Goal: Check status: Check status

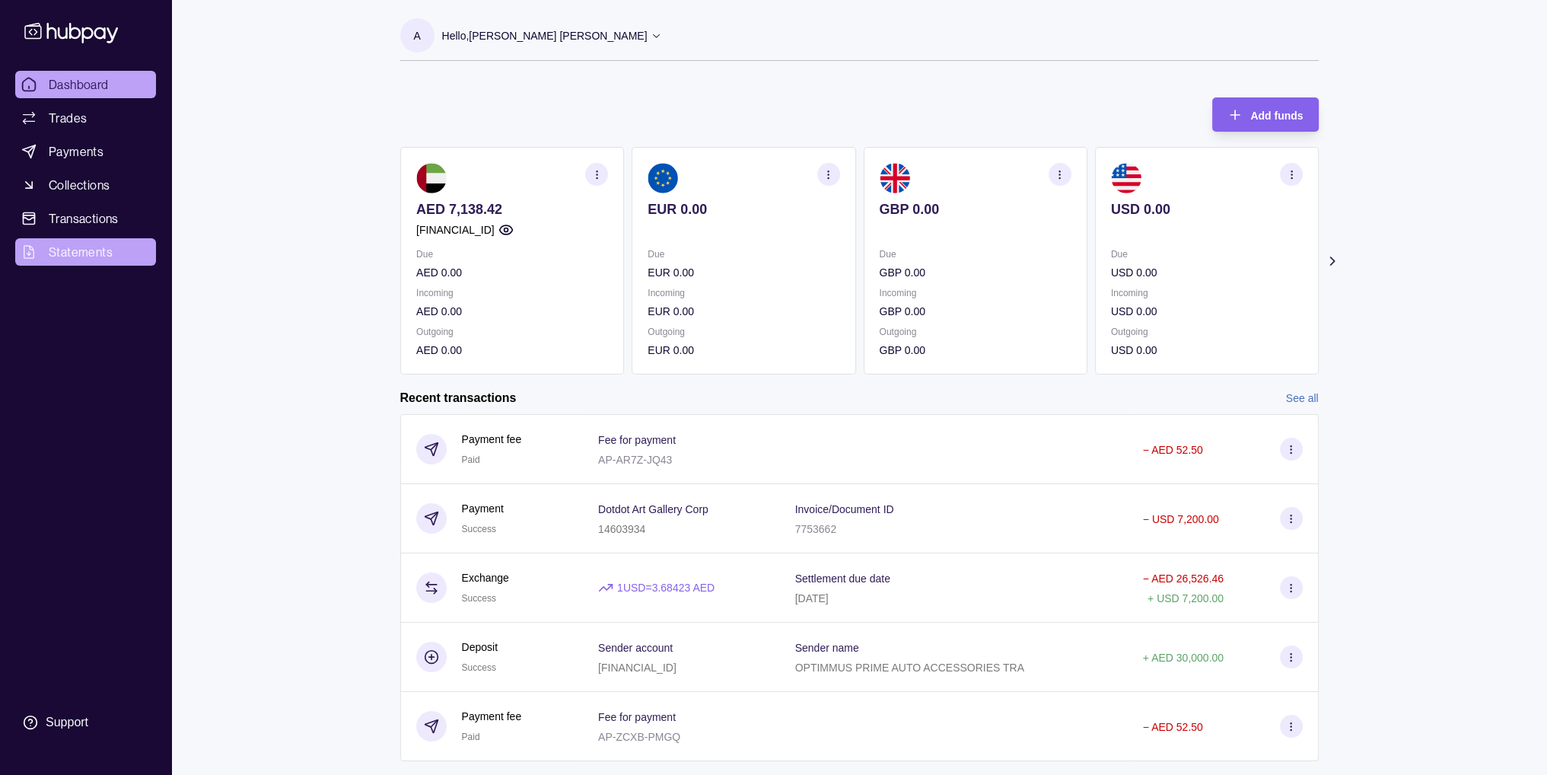
click at [98, 240] on link "Statements" at bounding box center [85, 251] width 141 height 27
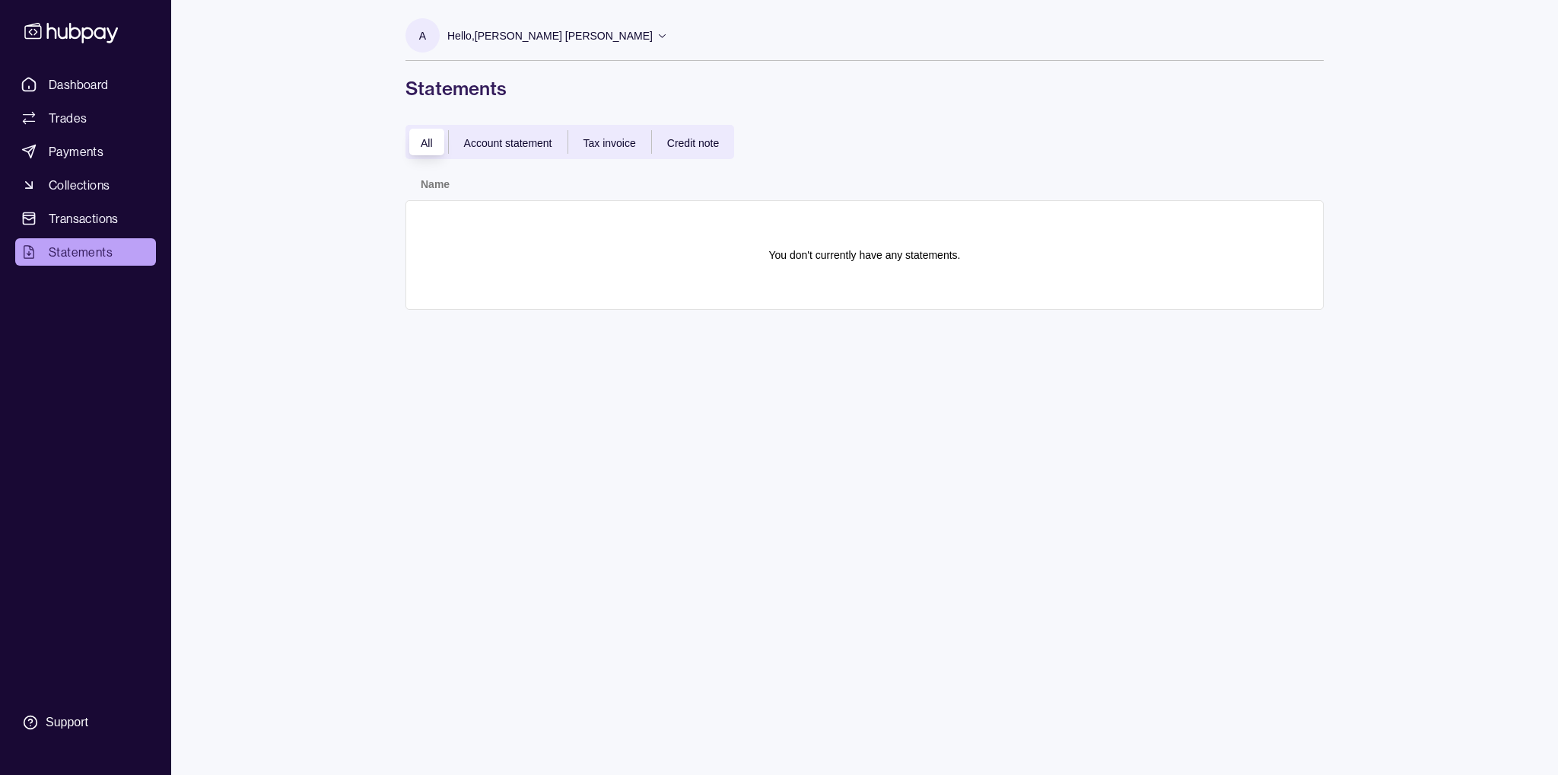
click at [522, 154] on div "All Account statement Tax invoice Credit note" at bounding box center [570, 142] width 329 height 34
click at [521, 145] on span "Account statement" at bounding box center [508, 143] width 88 height 12
click at [594, 141] on span "Tax invoice" at bounding box center [610, 143] width 53 height 12
click at [510, 146] on span "Account statement" at bounding box center [508, 143] width 88 height 12
click at [563, 237] on section "There are no statements matching your filters." at bounding box center [865, 255] width 887 height 78
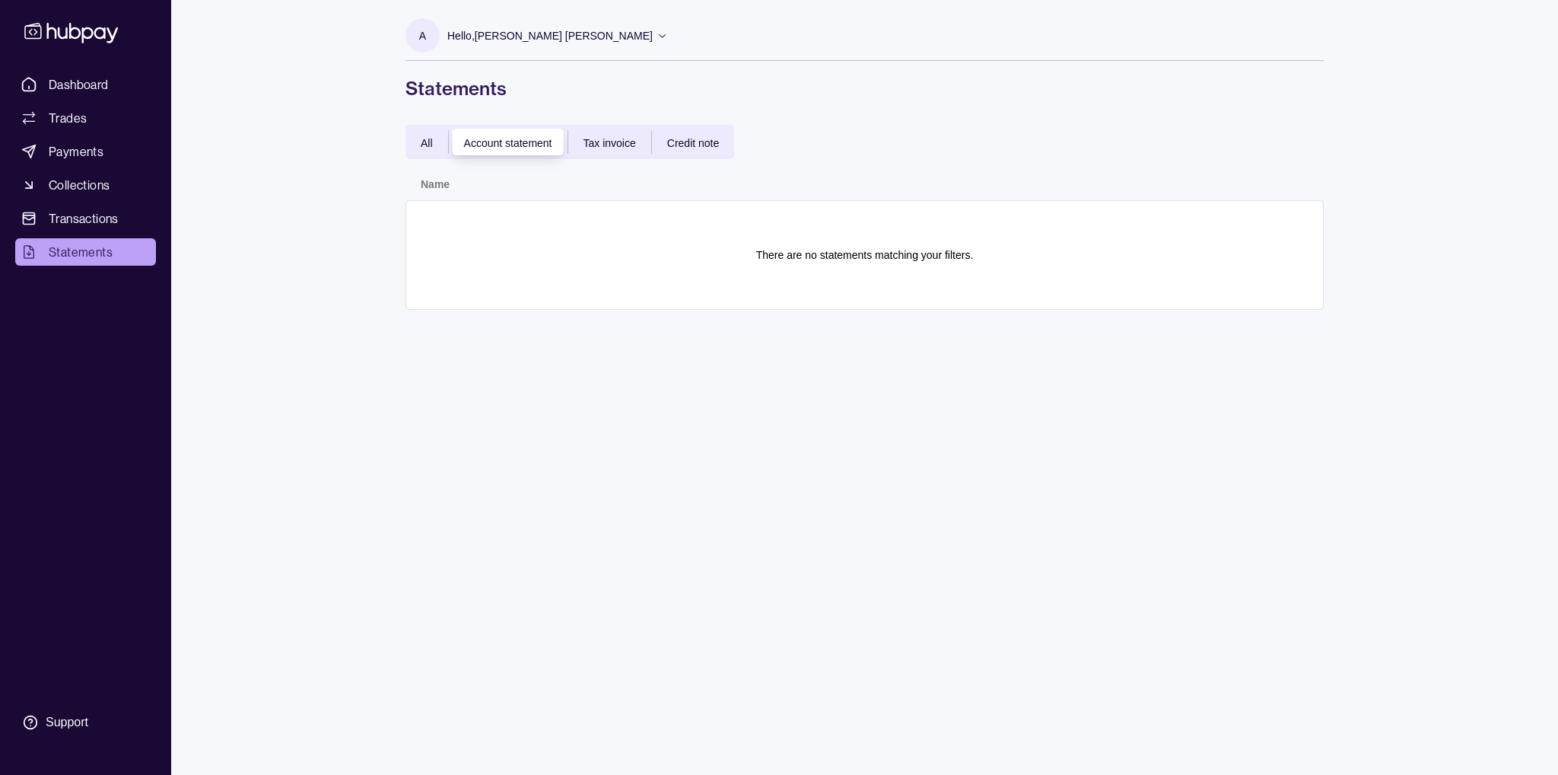
click at [427, 141] on span "All" at bounding box center [427, 143] width 12 height 12
click at [113, 217] on span "Transactions" at bounding box center [84, 218] width 70 height 18
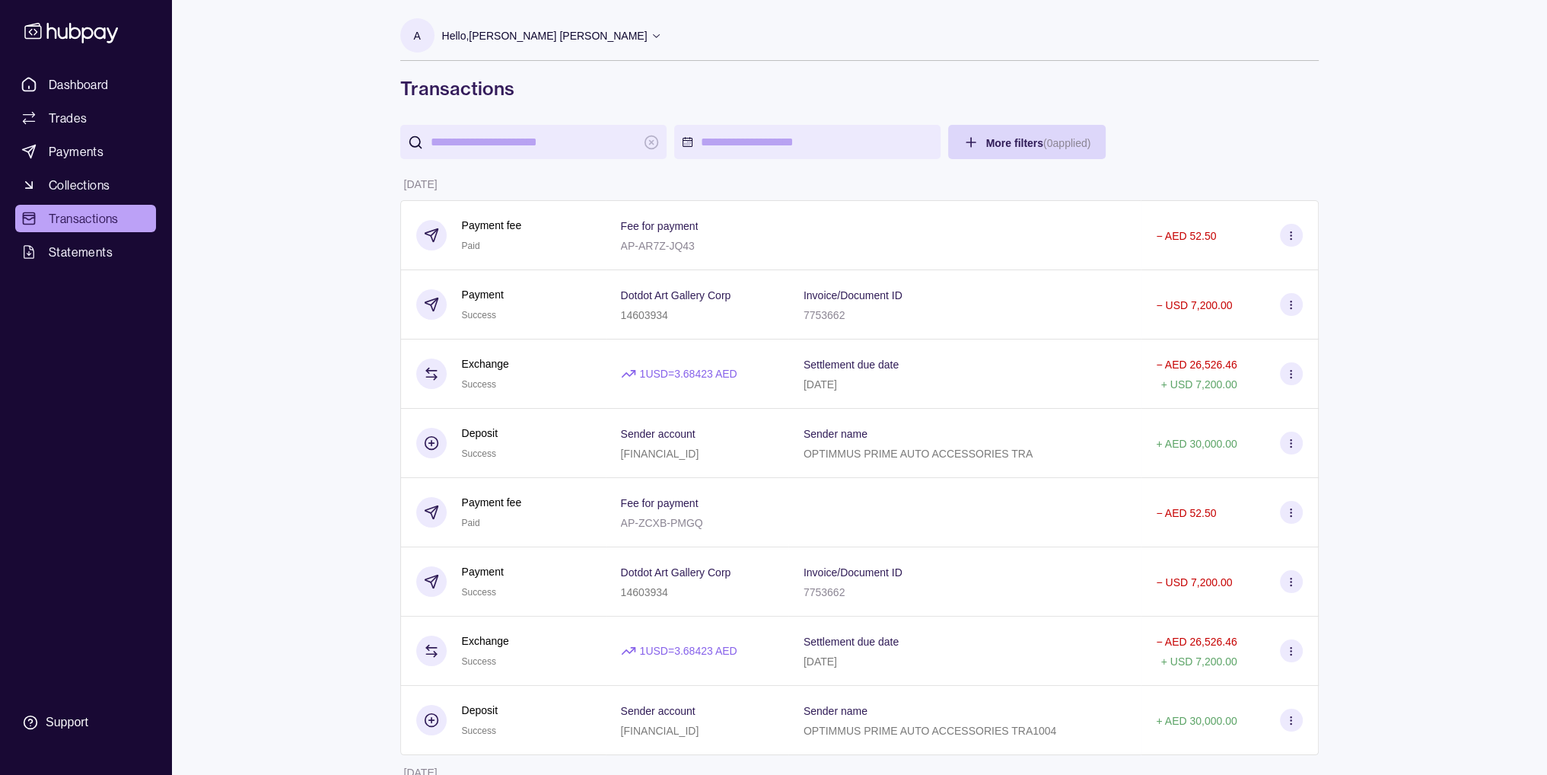
click at [778, 144] on html "Dashboard Trades Payments Collections Transactions Statements Support A Hello, …" at bounding box center [773, 565] width 1547 height 1130
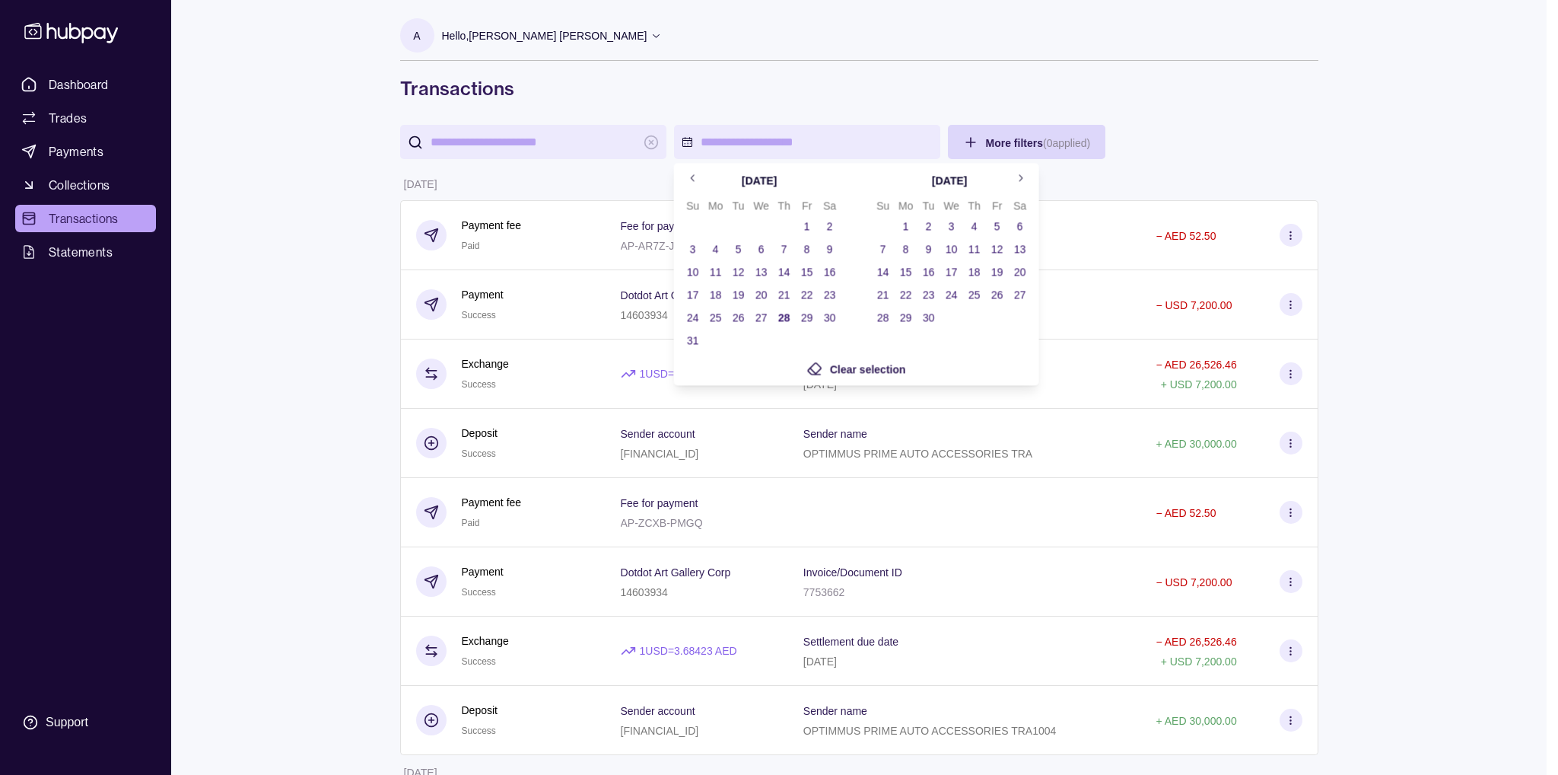
click at [689, 177] on icon "Go to previous month" at bounding box center [692, 177] width 11 height 11
click at [785, 223] on button "1" at bounding box center [784, 225] width 21 height 21
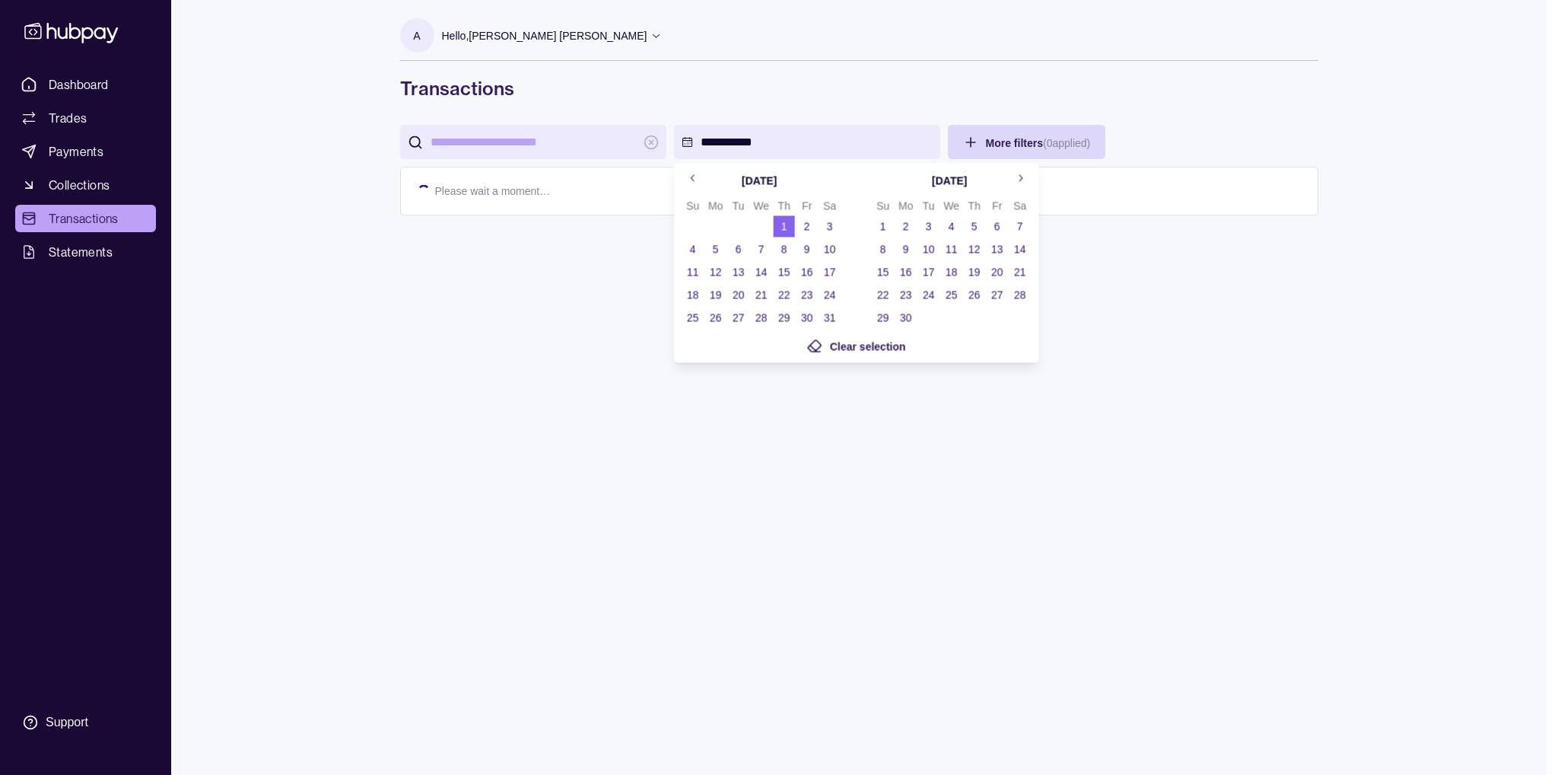
click at [1023, 180] on icon "Go to next month" at bounding box center [1019, 177] width 11 height 11
click at [975, 310] on button "31" at bounding box center [974, 317] width 21 height 21
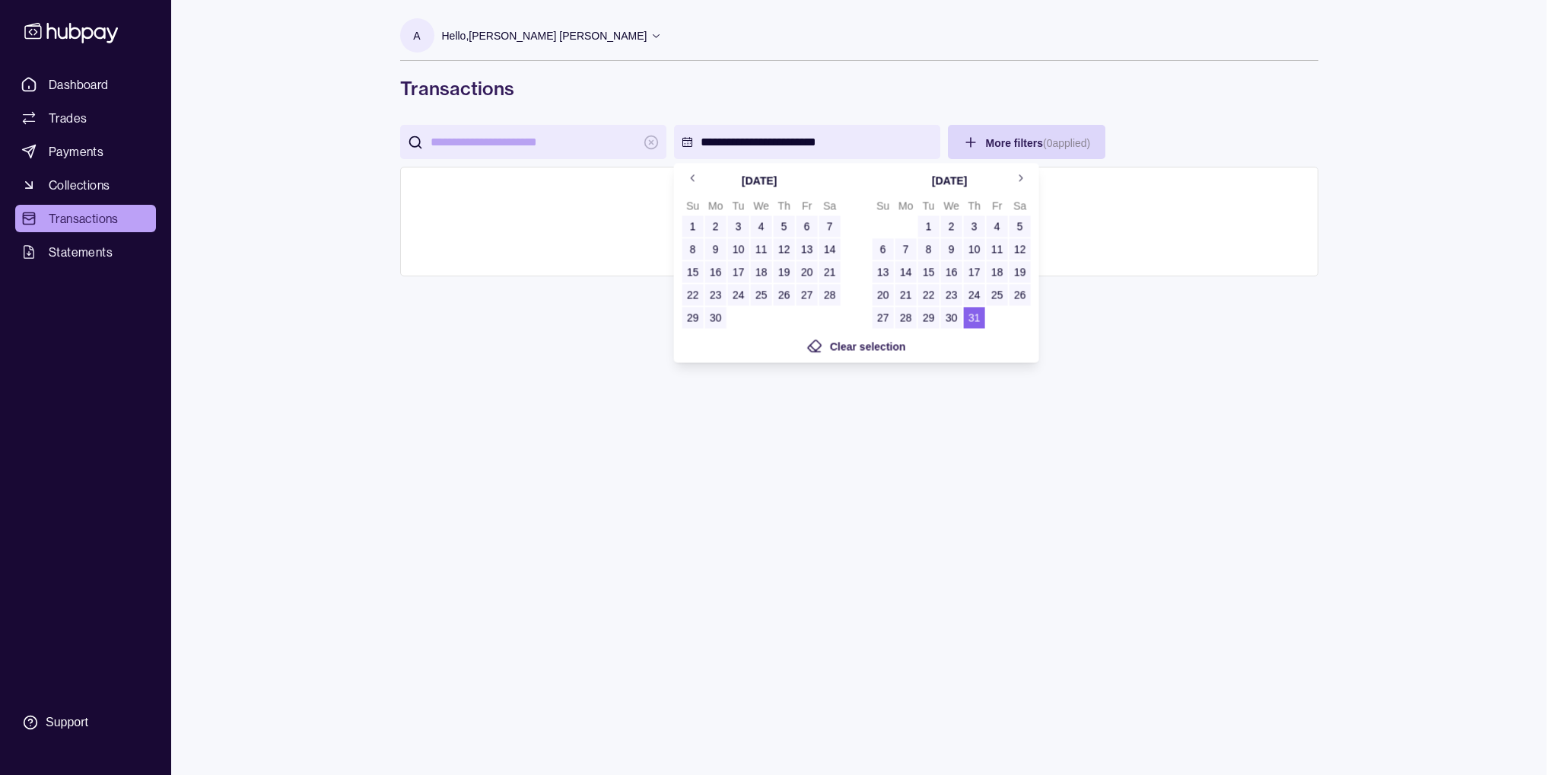
click at [1198, 380] on html "**********" at bounding box center [779, 387] width 1558 height 775
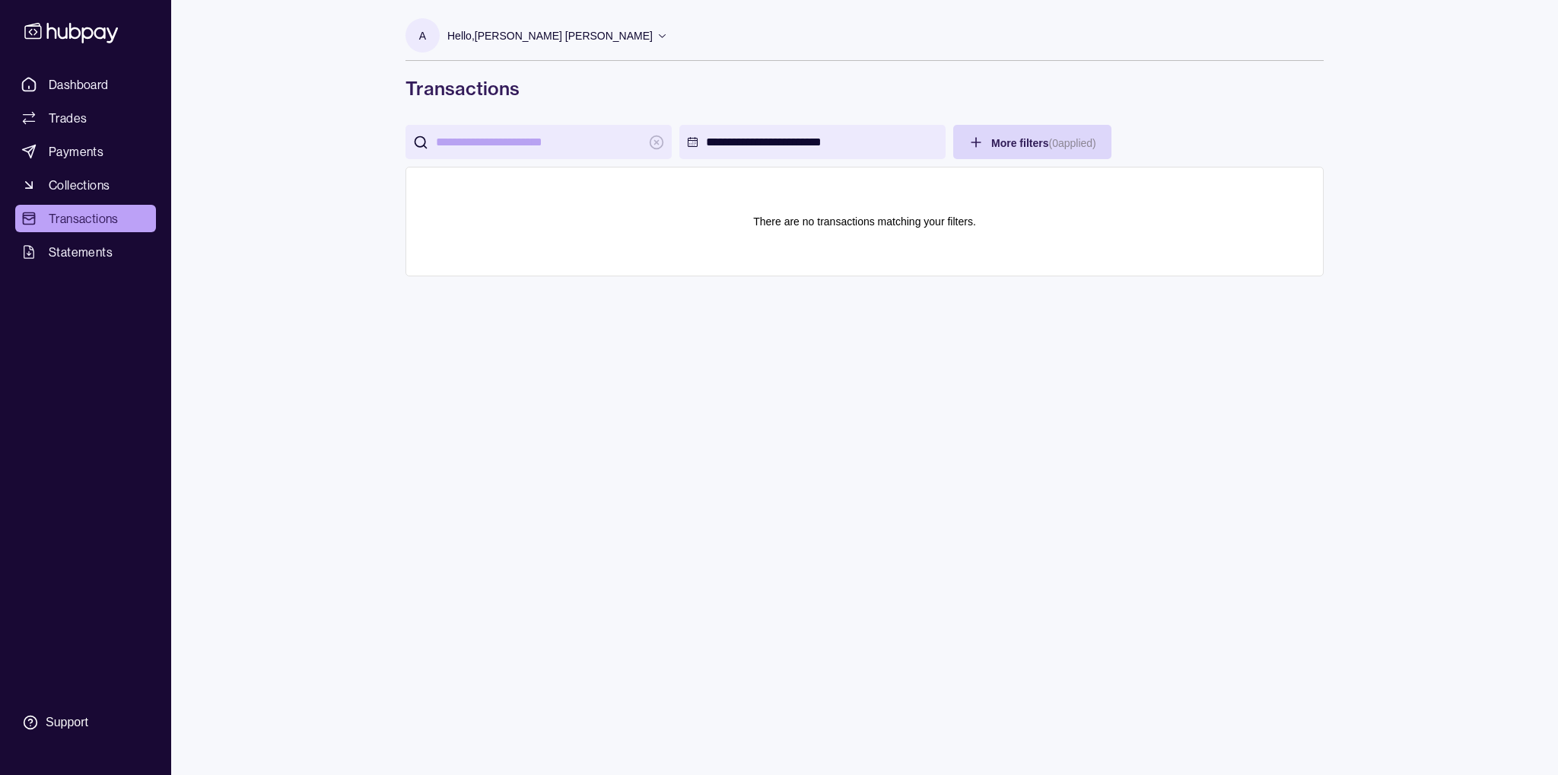
click at [1027, 150] on html "**********" at bounding box center [779, 387] width 1558 height 775
click at [1244, 113] on html "**********" at bounding box center [779, 387] width 1558 height 775
click at [366, 40] on div "**********" at bounding box center [779, 387] width 1558 height 775
click at [113, 94] on link "Dashboard" at bounding box center [85, 84] width 141 height 27
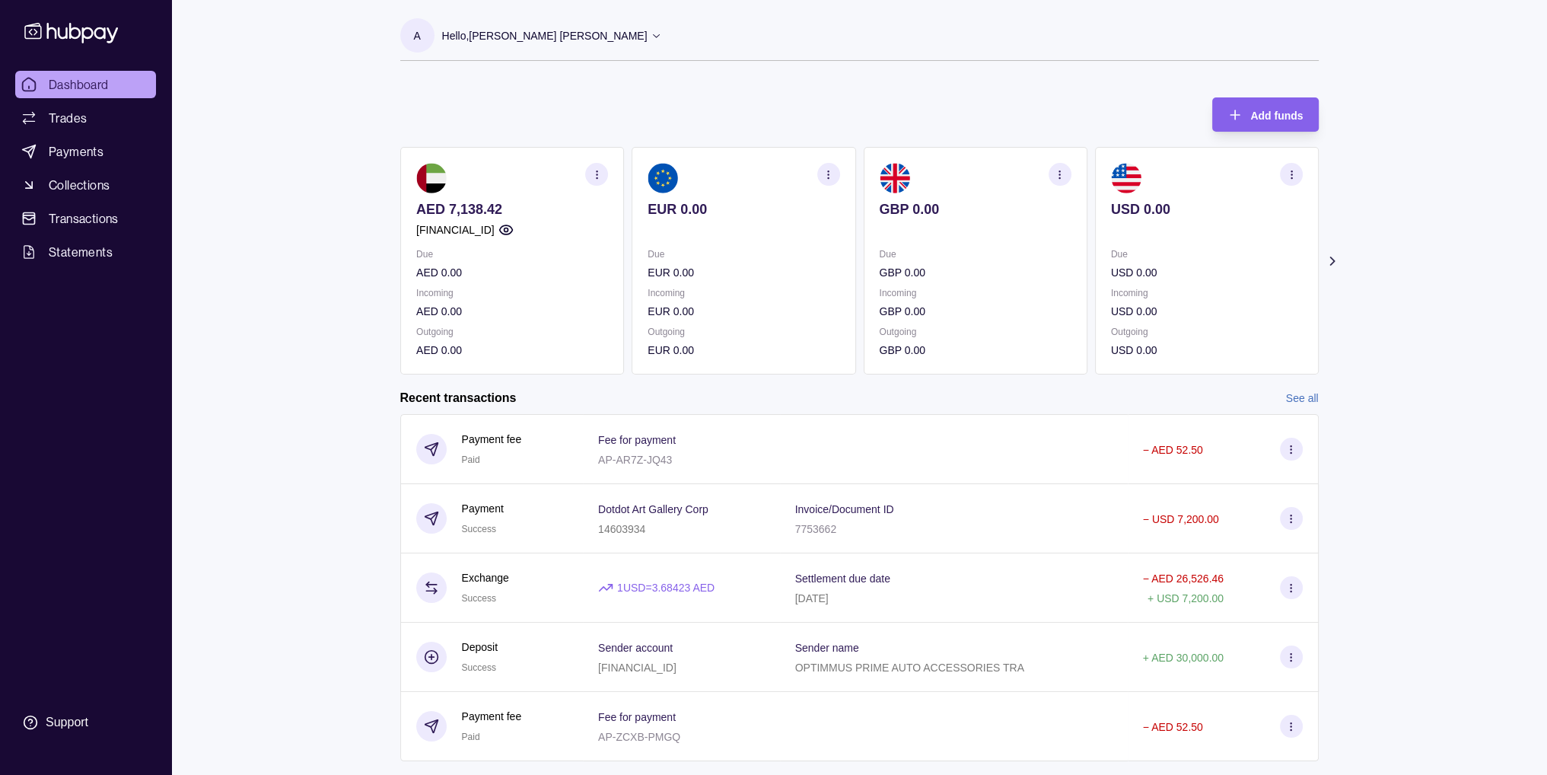
click at [604, 182] on section "button" at bounding box center [596, 174] width 23 height 23
click at [503, 218] on link "View account details" at bounding box center [491, 212] width 97 height 17
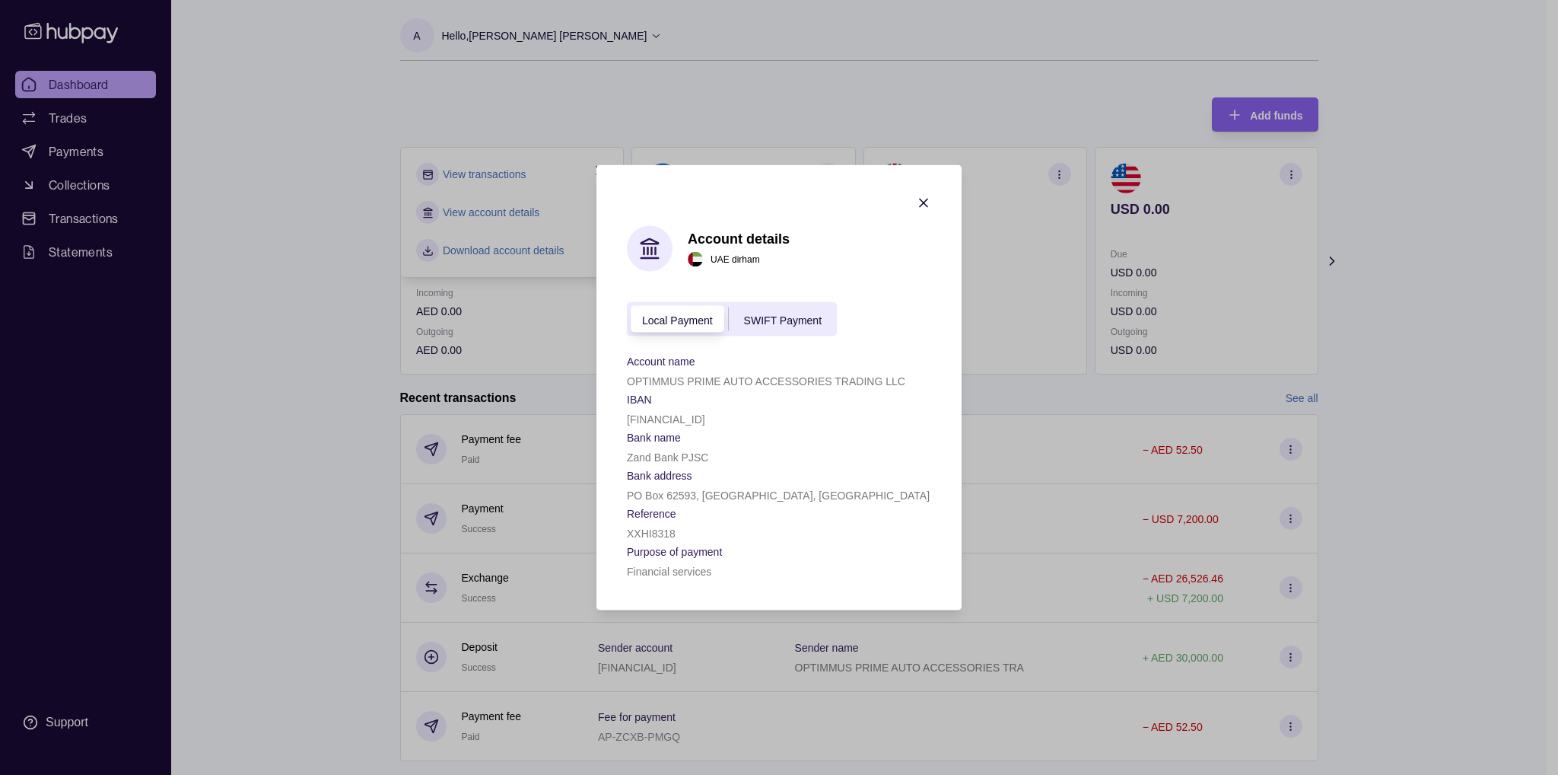
click at [680, 381] on p "OPTIMMUS PRIME AUTO ACCESSORIES TRADING LLC" at bounding box center [766, 381] width 279 height 12
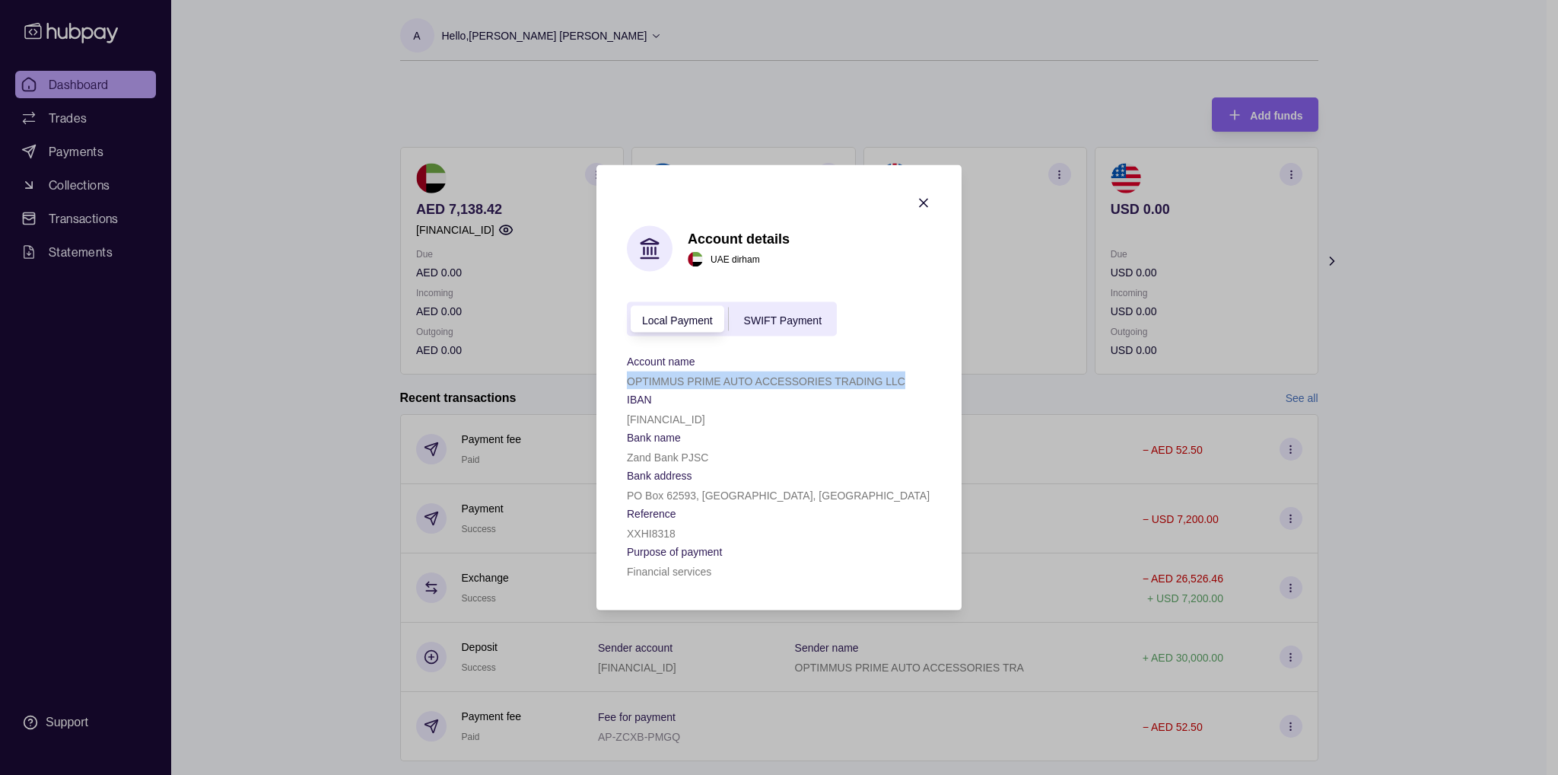
click at [680, 381] on p "OPTIMMUS PRIME AUTO ACCESSORIES TRADING LLC" at bounding box center [766, 381] width 279 height 12
copy p "OPTIMMUS PRIME AUTO ACCESSORIES TRADING LLC"
click at [925, 197] on icon "button" at bounding box center [923, 203] width 15 height 15
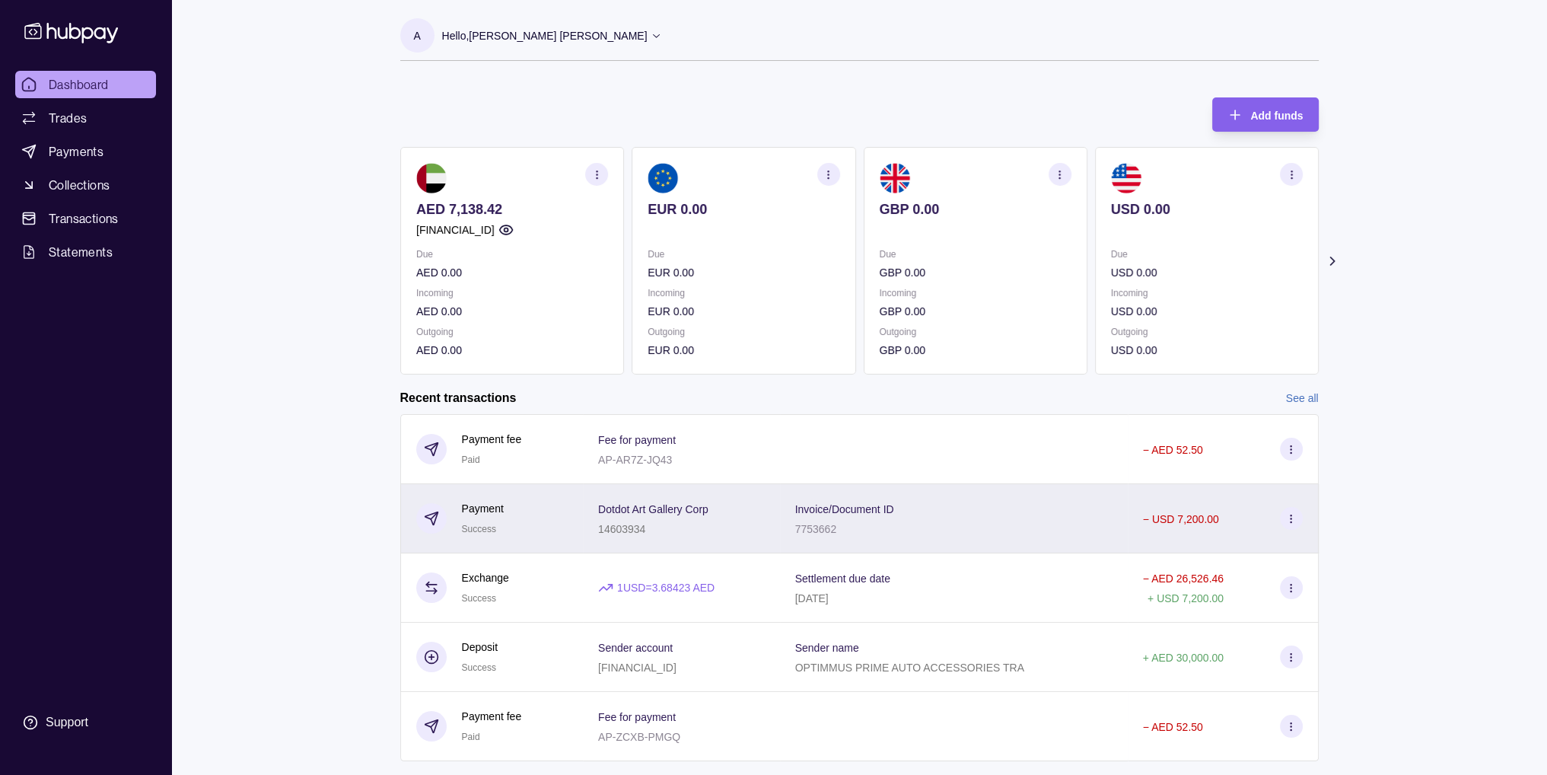
scroll to position [37, 0]
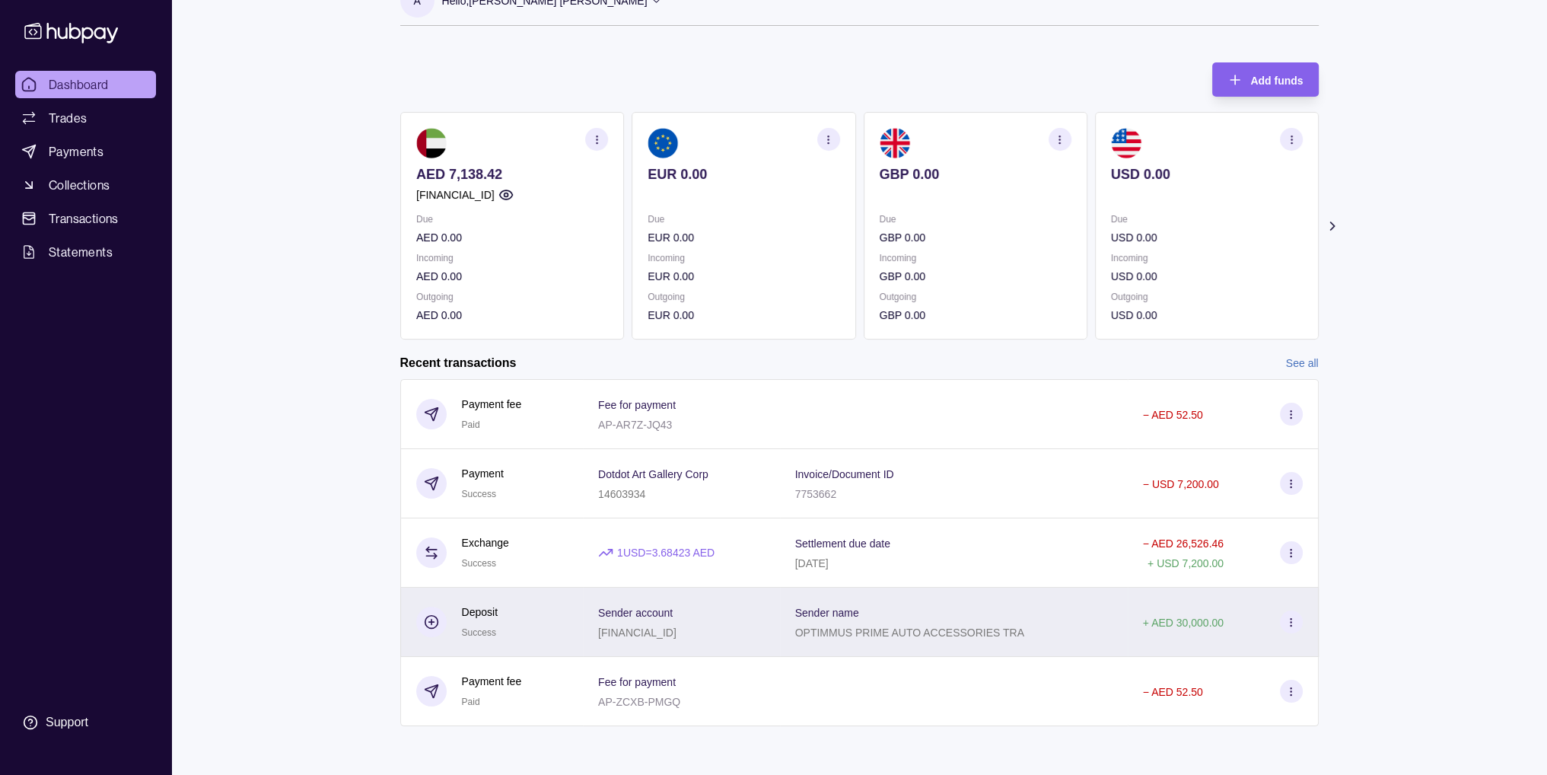
click at [751, 626] on div "Sender account [FINANCIAL_ID]" at bounding box center [681, 622] width 167 height 38
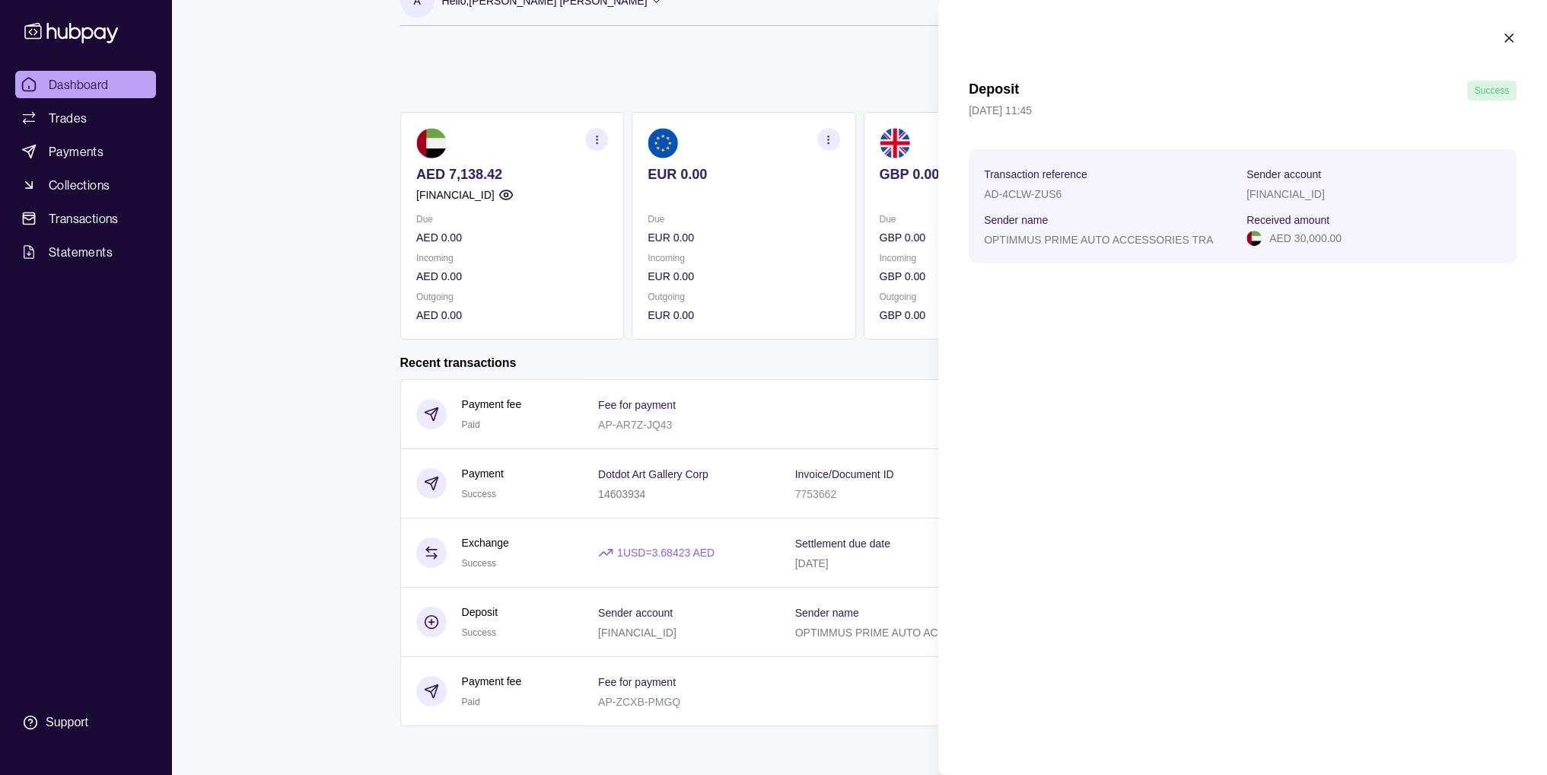
click at [1510, 38] on icon "button" at bounding box center [1509, 38] width 8 height 8
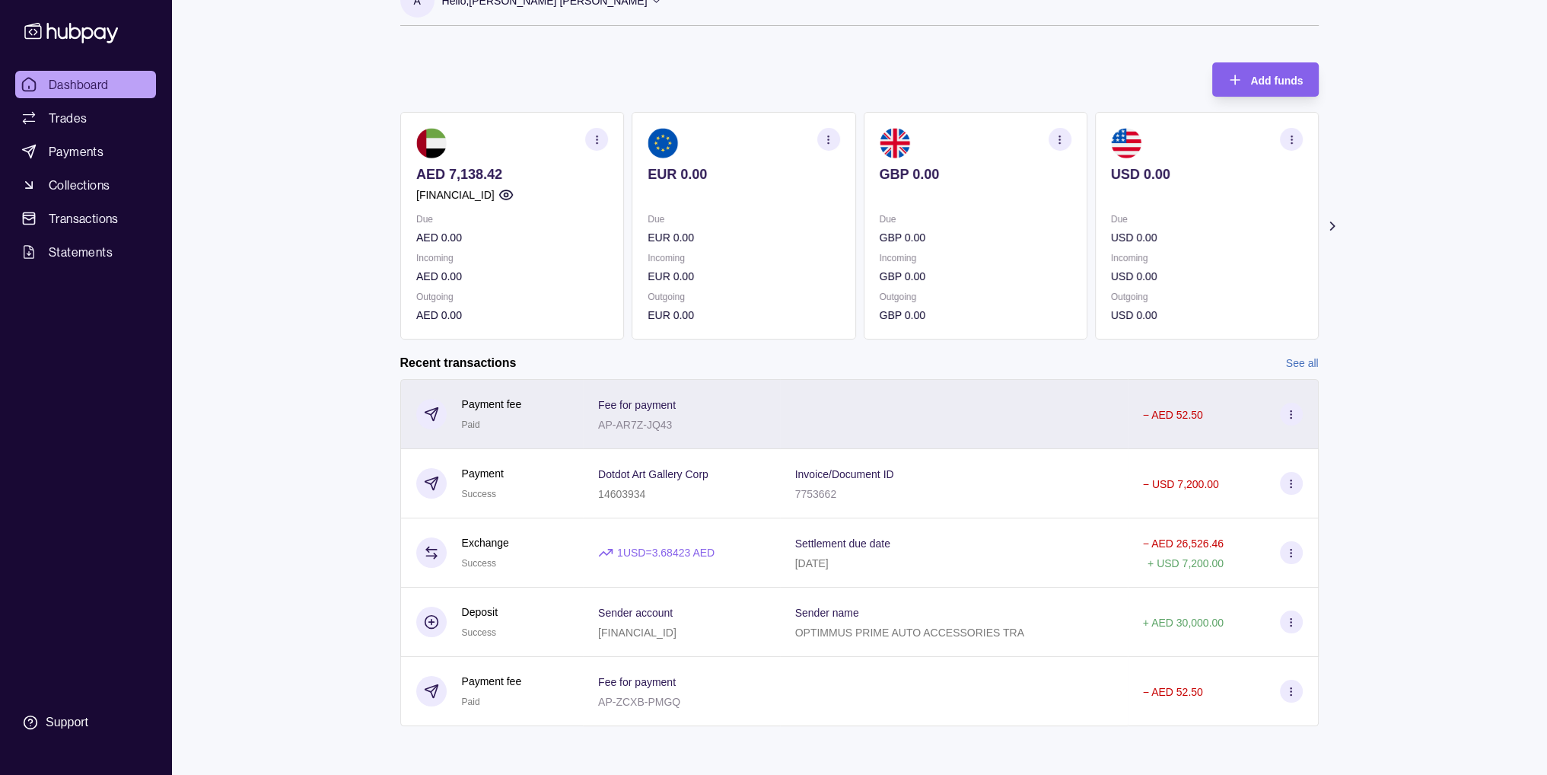
click at [780, 423] on div "Fee for payment AP-AR7Z-JQ43" at bounding box center [681, 414] width 197 height 70
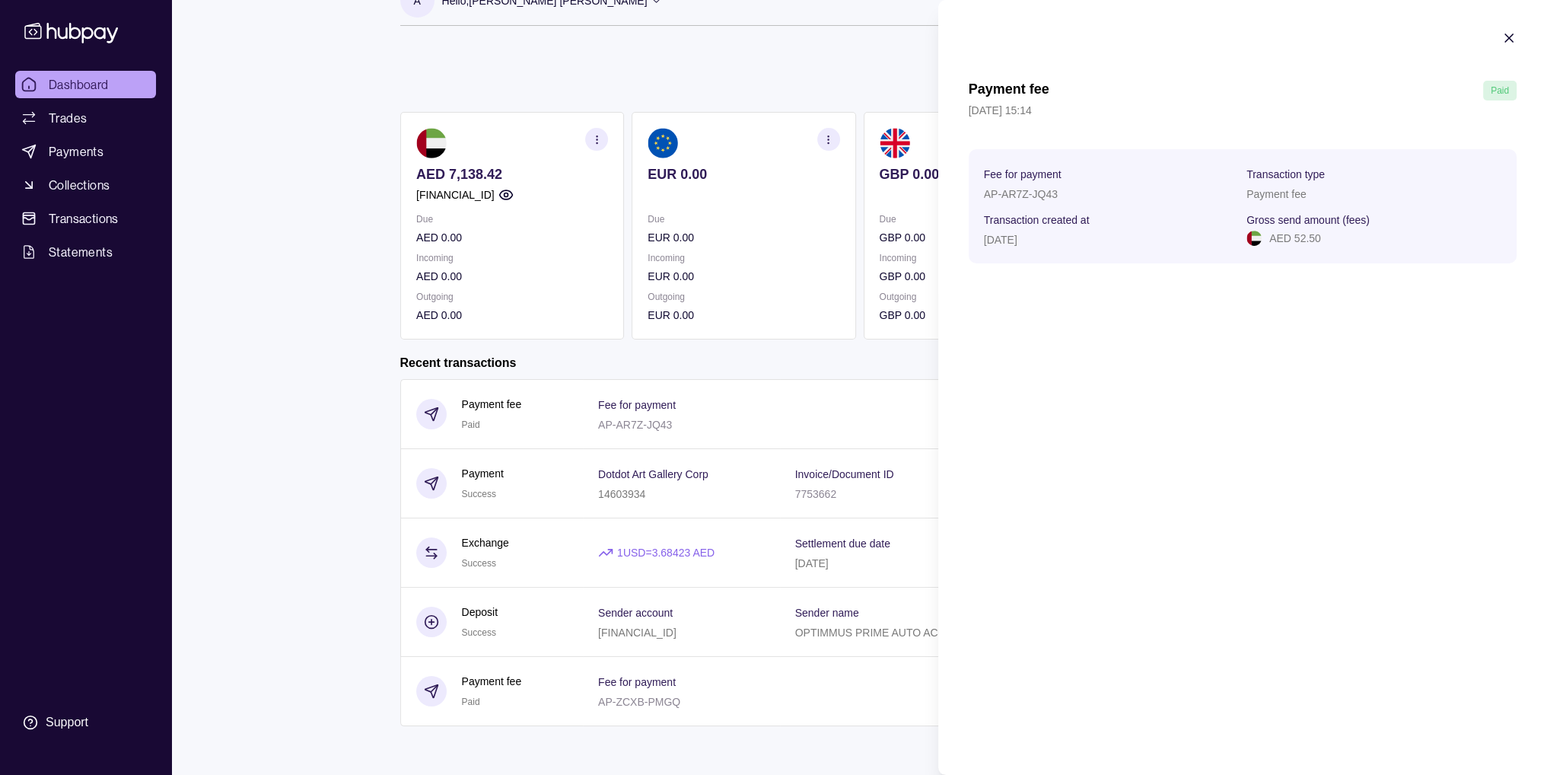
click at [858, 56] on html "Dashboard Trades Payments Collections Transactions Statements Support A Hello, …" at bounding box center [773, 370] width 1547 height 810
